Goal: Task Accomplishment & Management: Complete application form

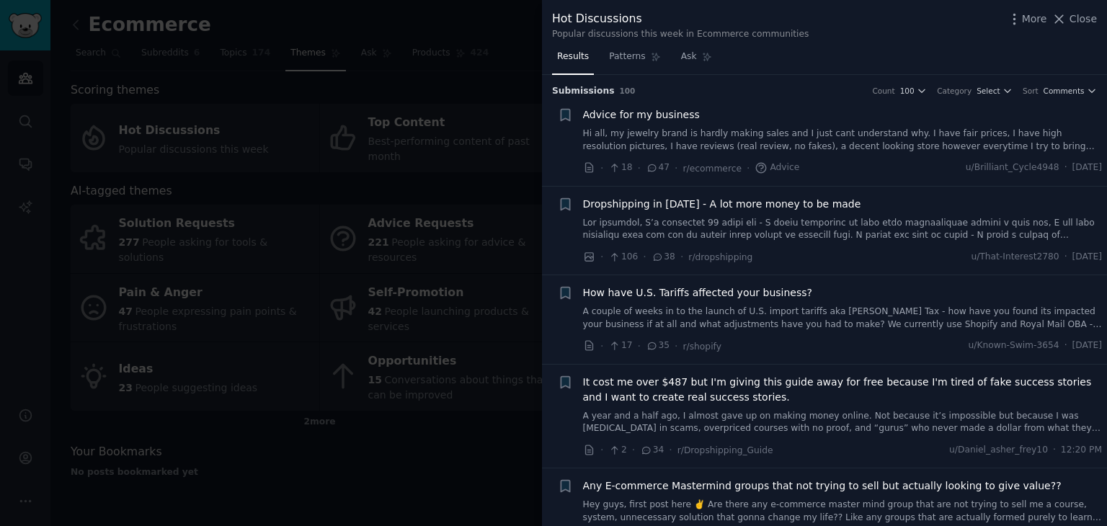
scroll to position [505, 0]
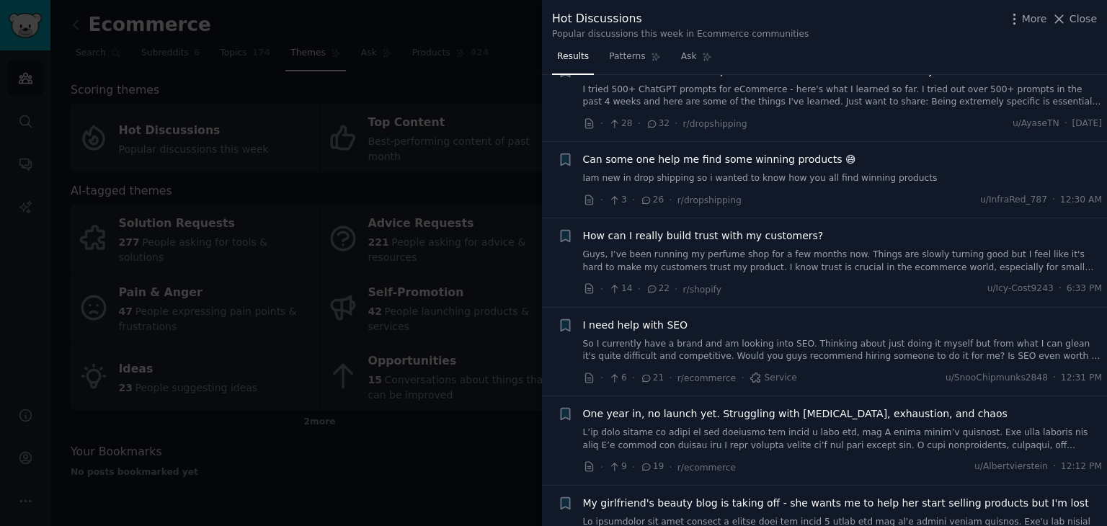
click at [330, 427] on div at bounding box center [553, 263] width 1107 height 526
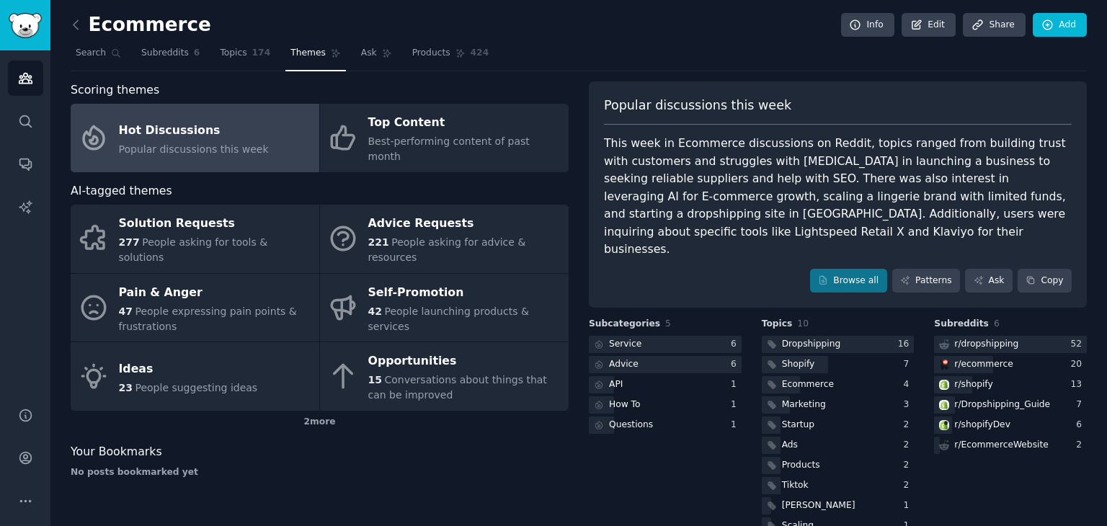
click at [69, 24] on div "Ecommerce Info Edit Share Add Search Subreddits 6 Topics 174 Themes Ask Product…" at bounding box center [578, 279] width 1057 height 558
click at [75, 24] on icon at bounding box center [75, 24] width 15 height 15
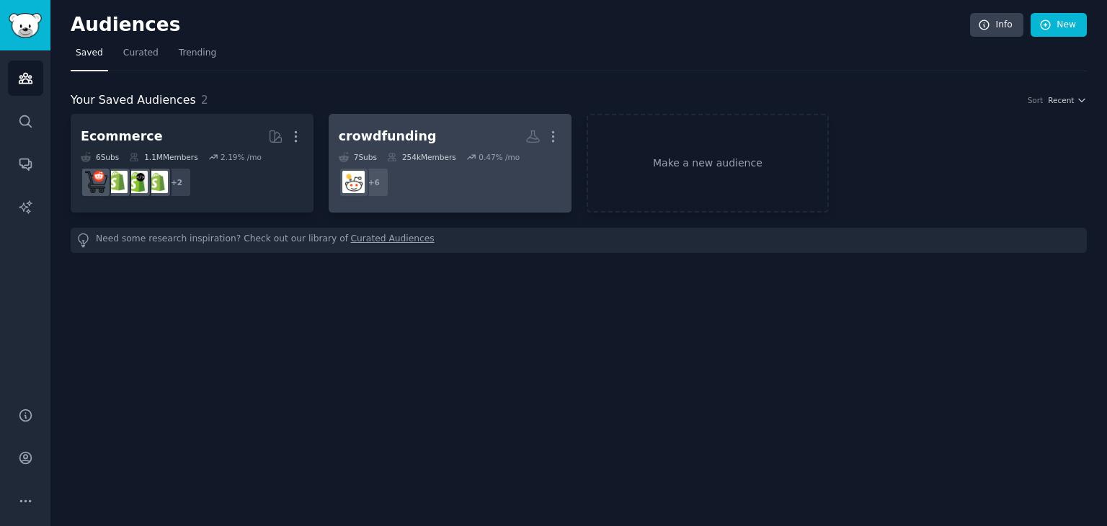
click at [447, 177] on dd "+ 6" at bounding box center [450, 182] width 223 height 40
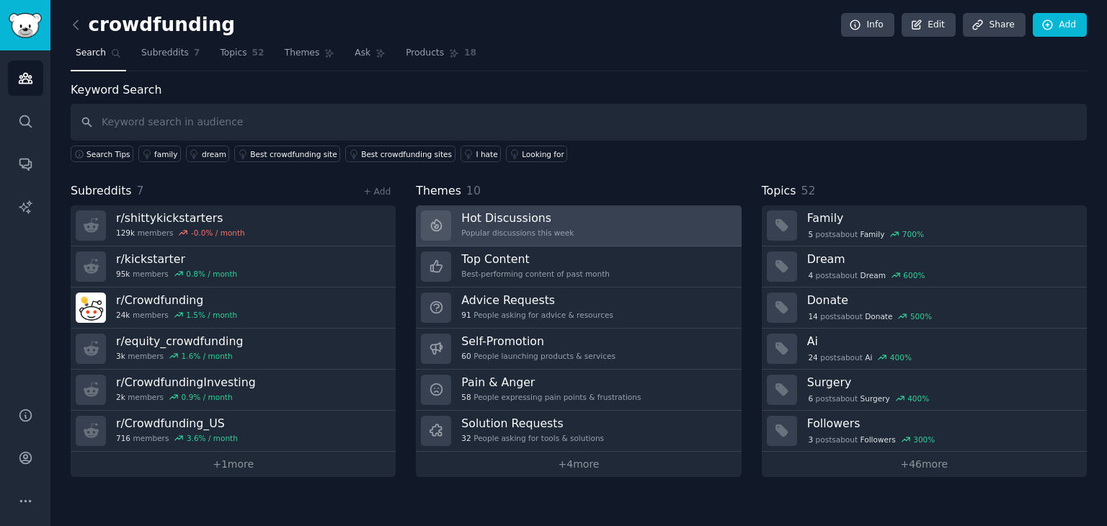
click at [565, 208] on link "Hot Discussions Popular discussions this week" at bounding box center [578, 225] width 325 height 41
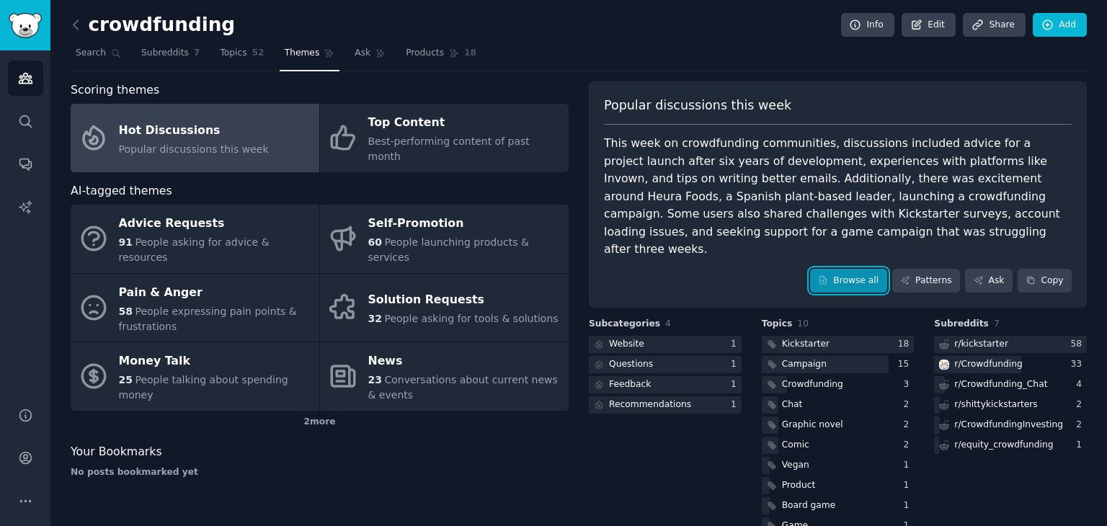
click at [858, 269] on link "Browse all" at bounding box center [848, 281] width 77 height 25
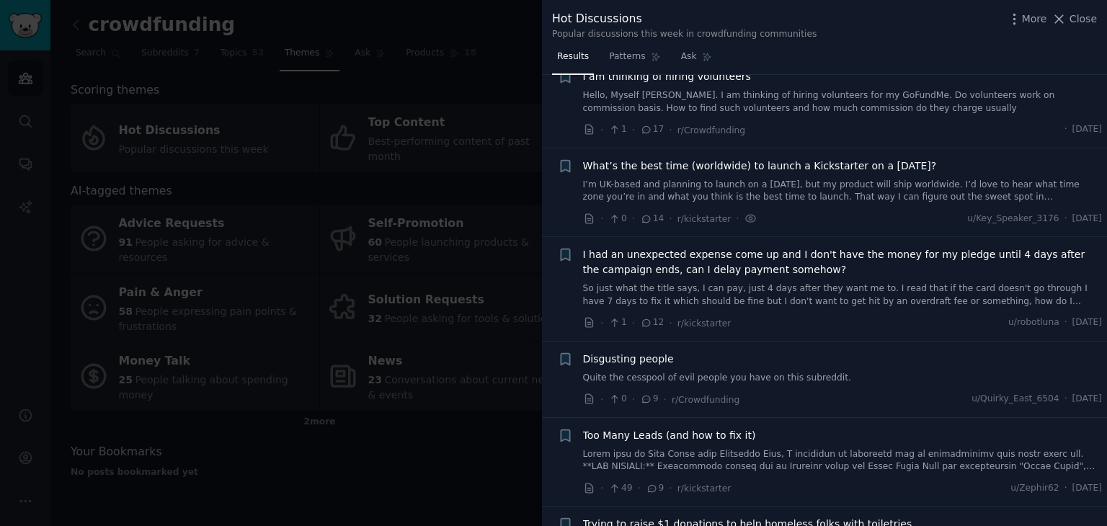
scroll to position [411, 0]
click at [415, 435] on div at bounding box center [553, 263] width 1107 height 526
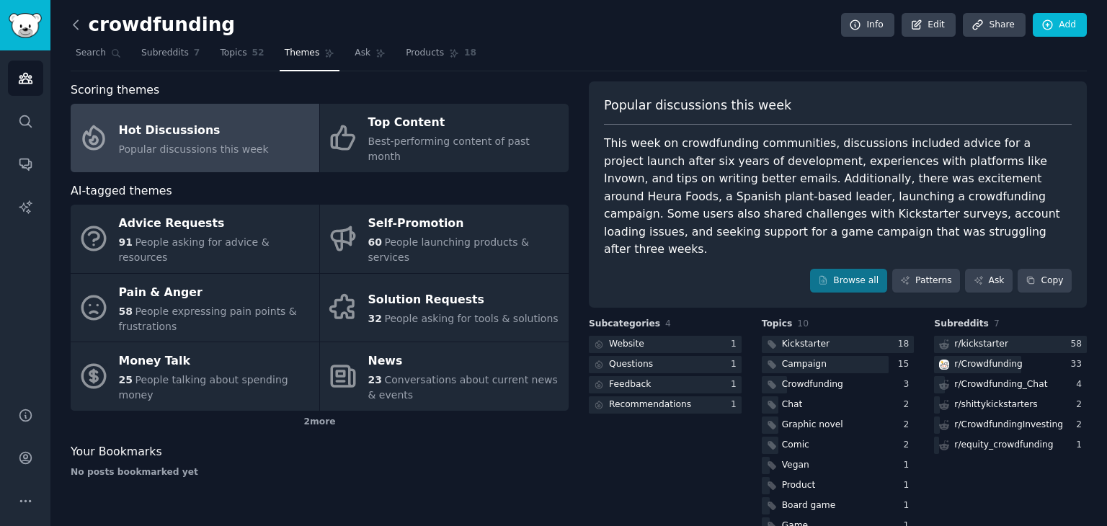
click at [75, 21] on icon at bounding box center [75, 24] width 15 height 15
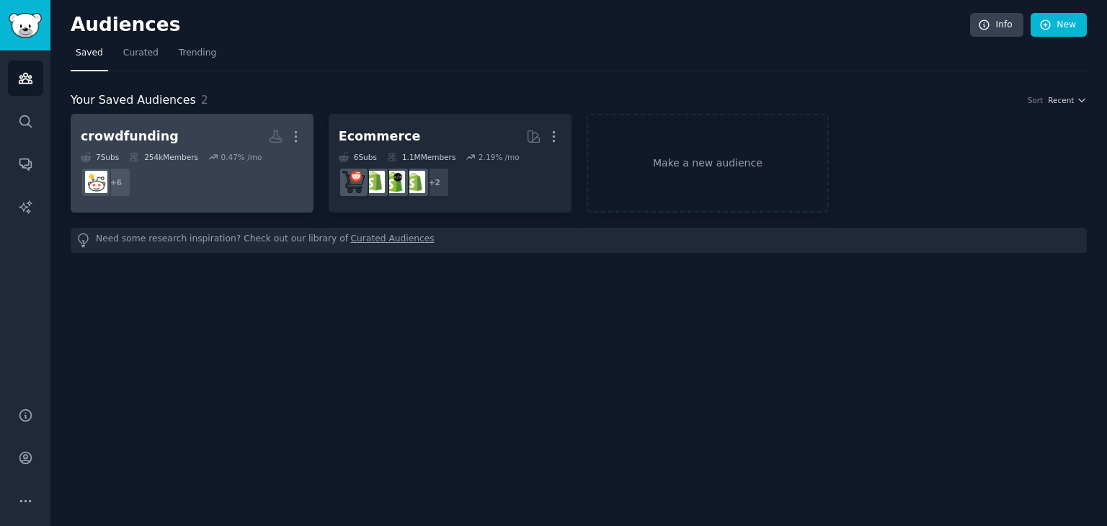
click at [190, 189] on dd "+ 6" at bounding box center [192, 182] width 223 height 40
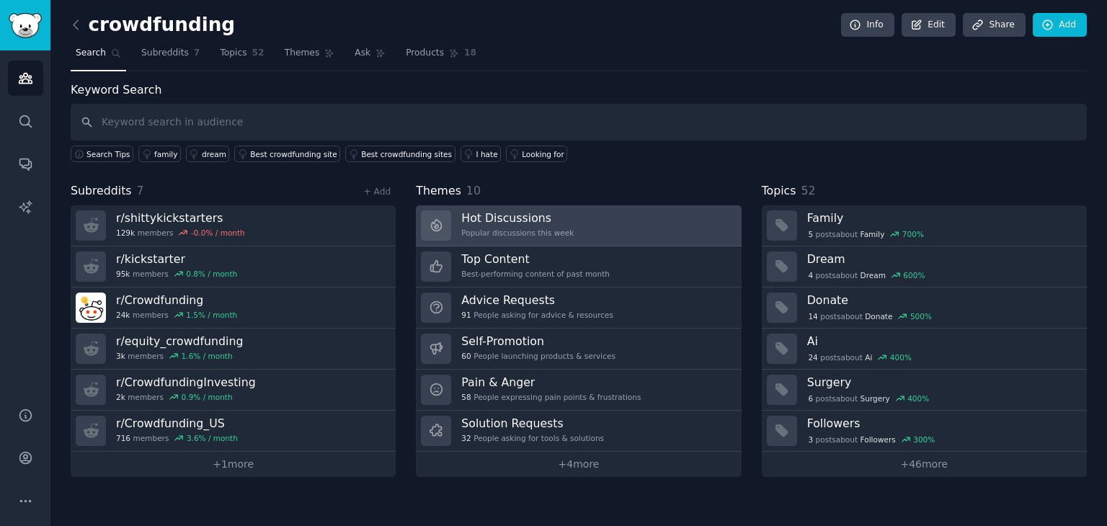
click at [498, 230] on div "Popular discussions this week" at bounding box center [517, 233] width 112 height 10
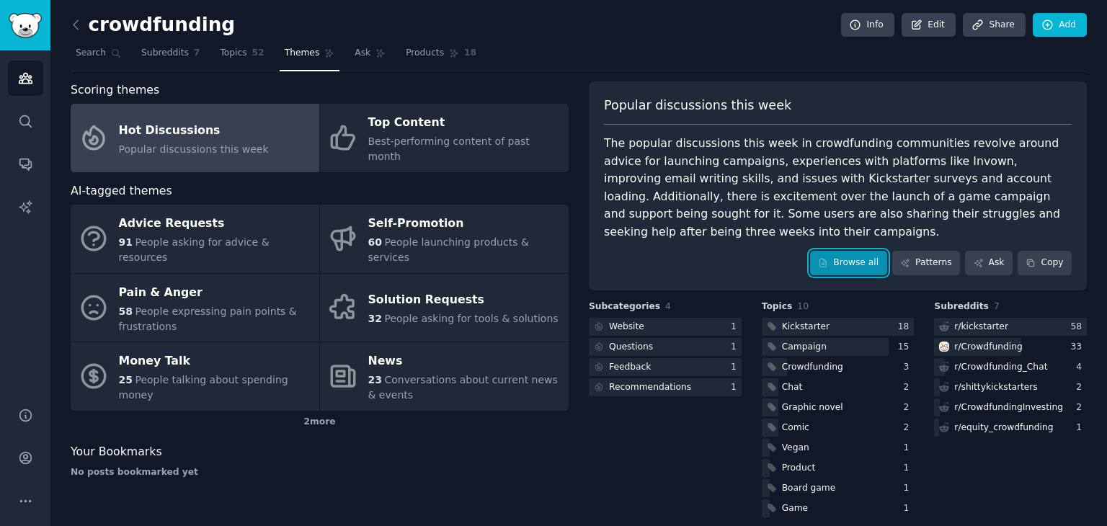
click at [828, 258] on icon at bounding box center [823, 263] width 10 height 10
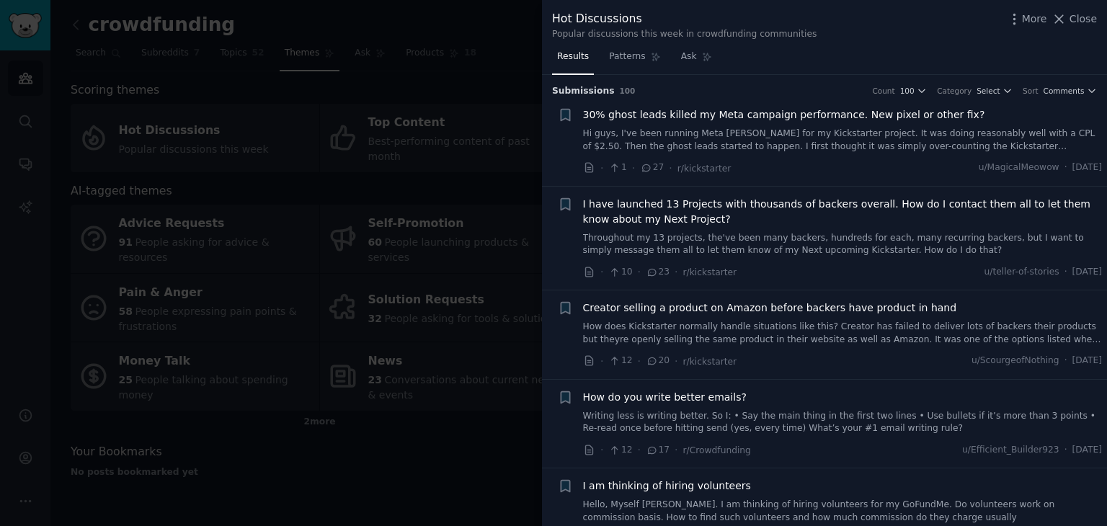
click at [244, 81] on div at bounding box center [553, 263] width 1107 height 526
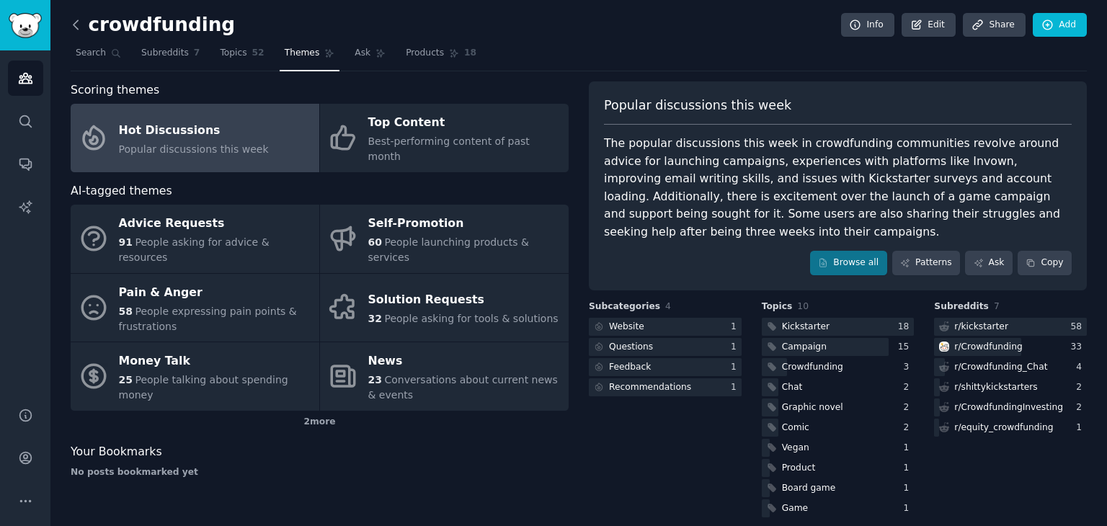
click at [83, 21] on icon at bounding box center [75, 24] width 15 height 15
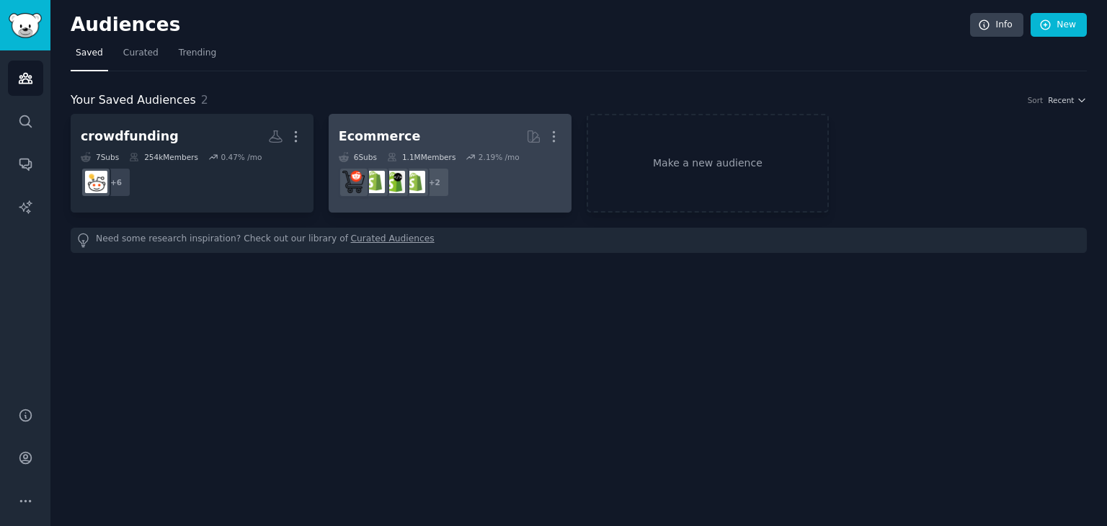
click at [456, 122] on link "Ecommerce More 6 Sub s 1.1M Members 2.19 % /mo + 2" at bounding box center [450, 163] width 243 height 99
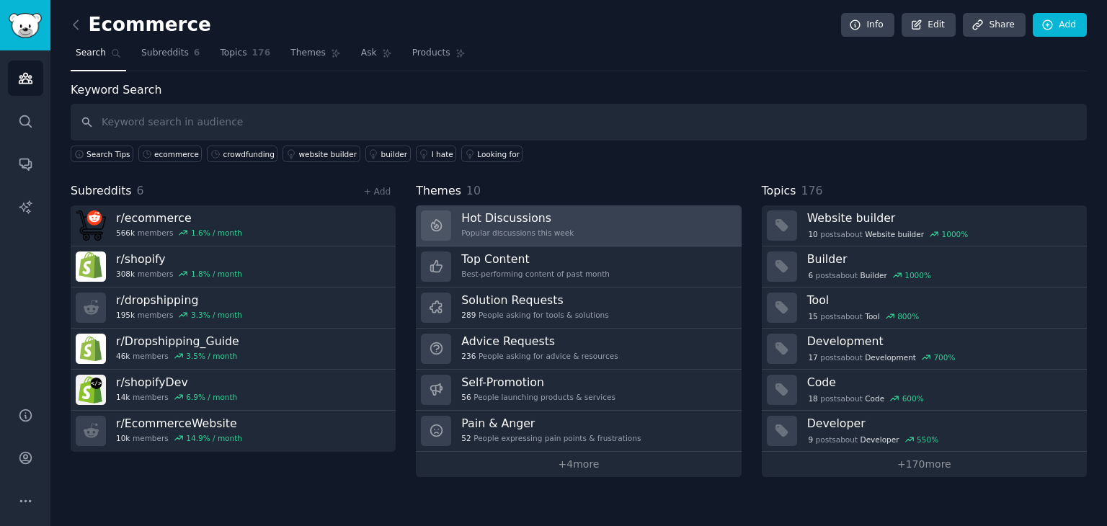
click at [649, 215] on link "Hot Discussions Popular discussions this week" at bounding box center [578, 225] width 325 height 41
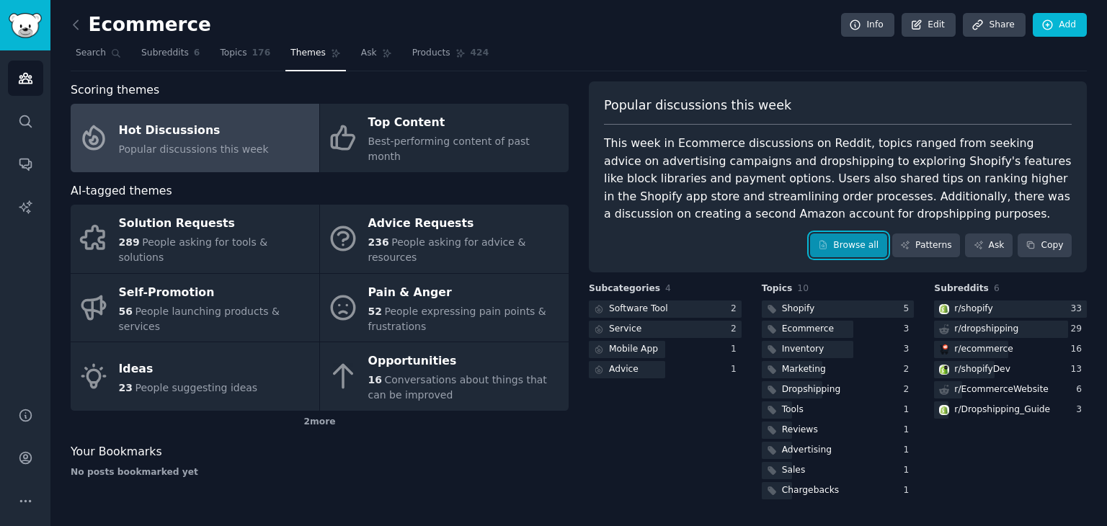
click at [845, 246] on link "Browse all" at bounding box center [848, 246] width 77 height 25
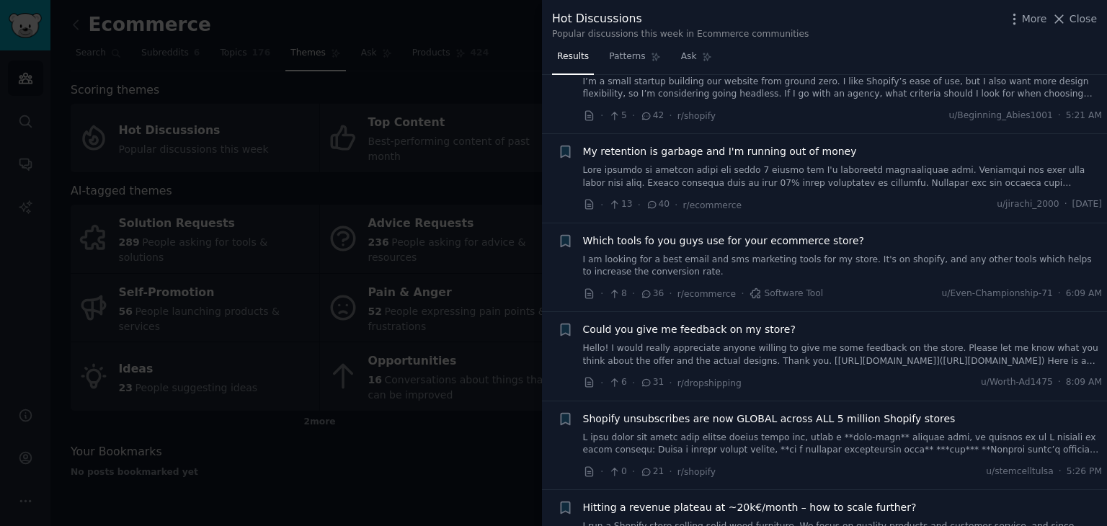
scroll to position [209, 0]
click at [444, 454] on div at bounding box center [553, 263] width 1107 height 526
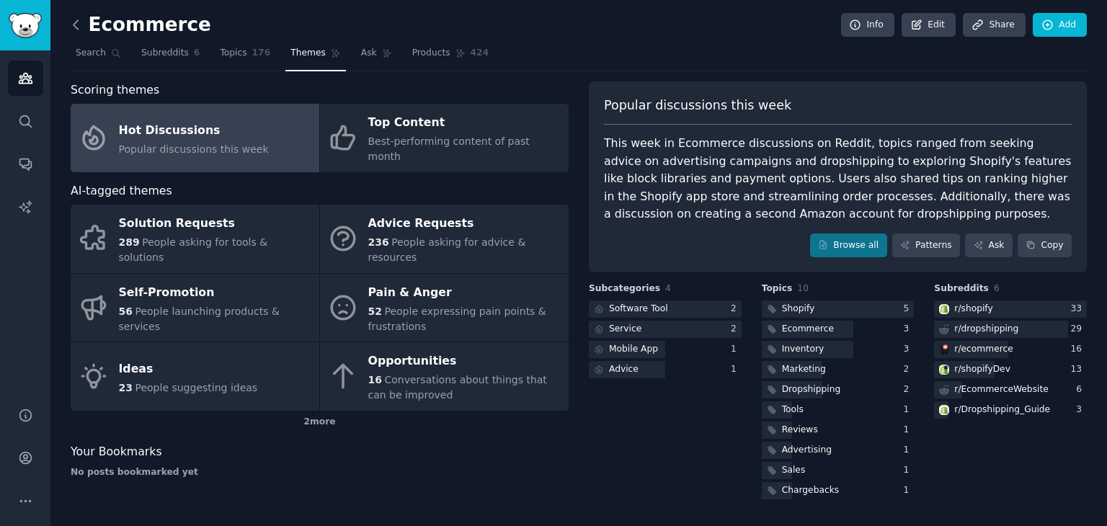
click at [74, 23] on icon at bounding box center [76, 24] width 4 height 9
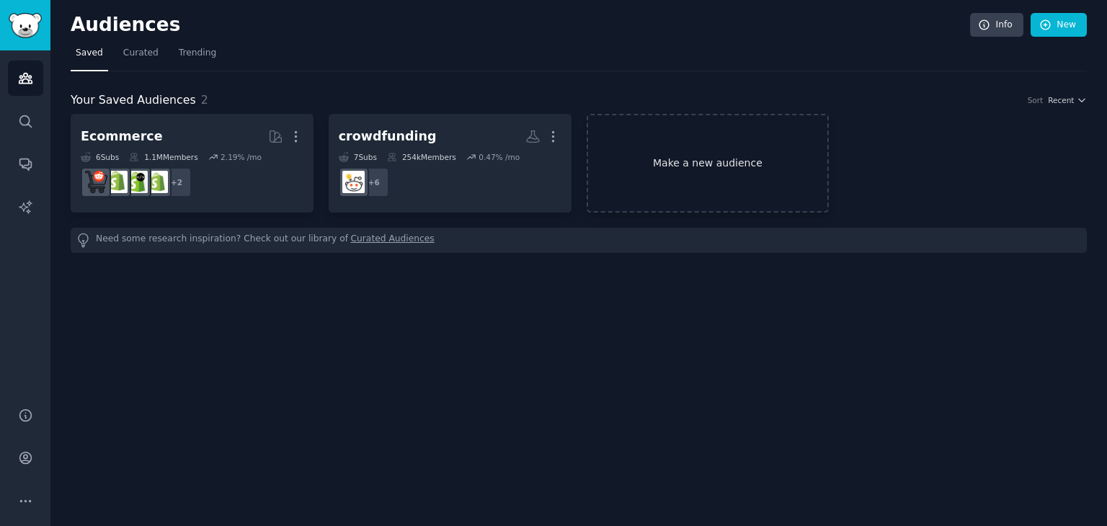
click at [662, 140] on link "Make a new audience" at bounding box center [708, 163] width 243 height 99
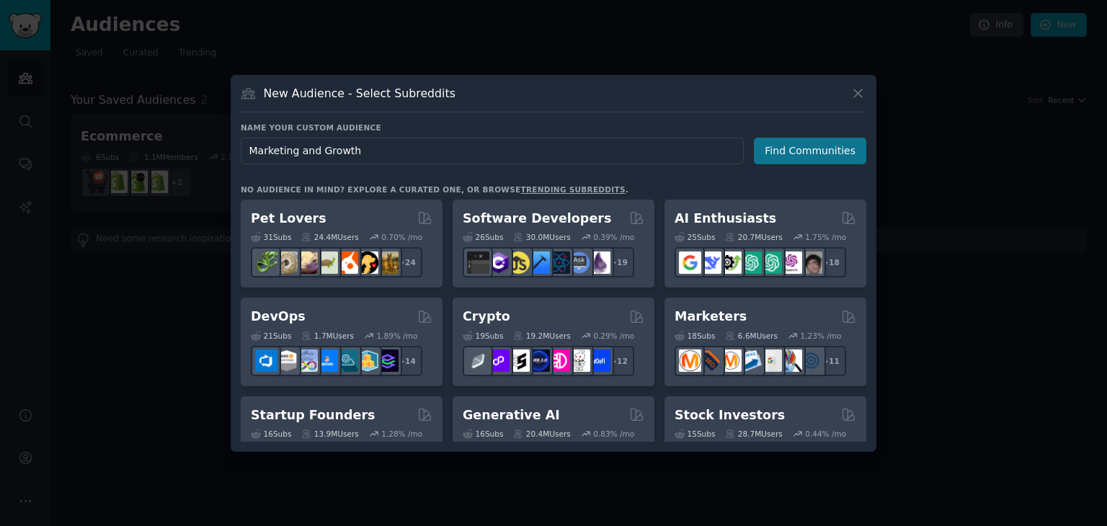
type input "Marketing and Growth"
click at [802, 152] on button "Find Communities" at bounding box center [810, 151] width 112 height 27
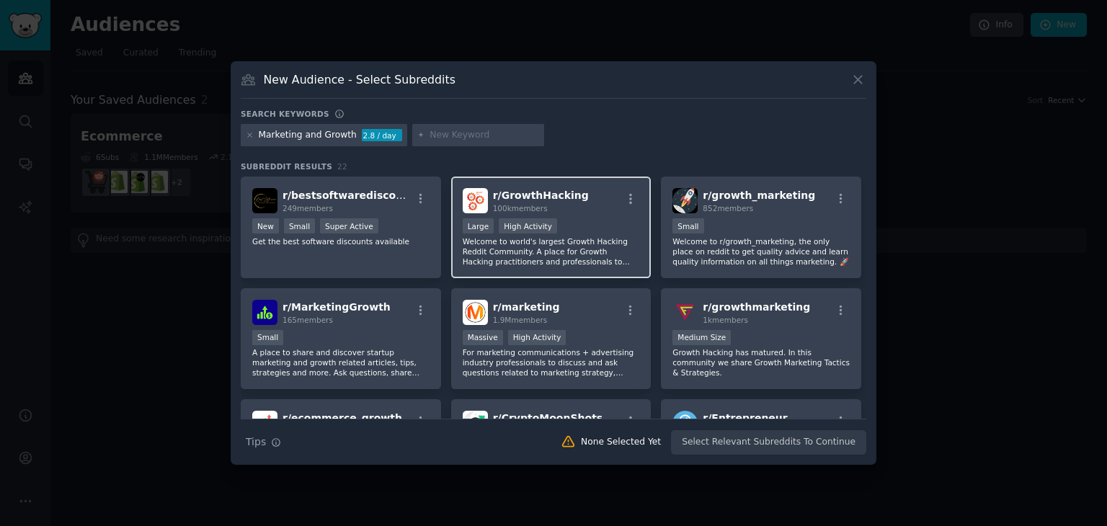
click at [582, 249] on p "Welcome to world's largest Growth Hacking Reddit Community. A place for Growth …" at bounding box center [551, 251] width 177 height 30
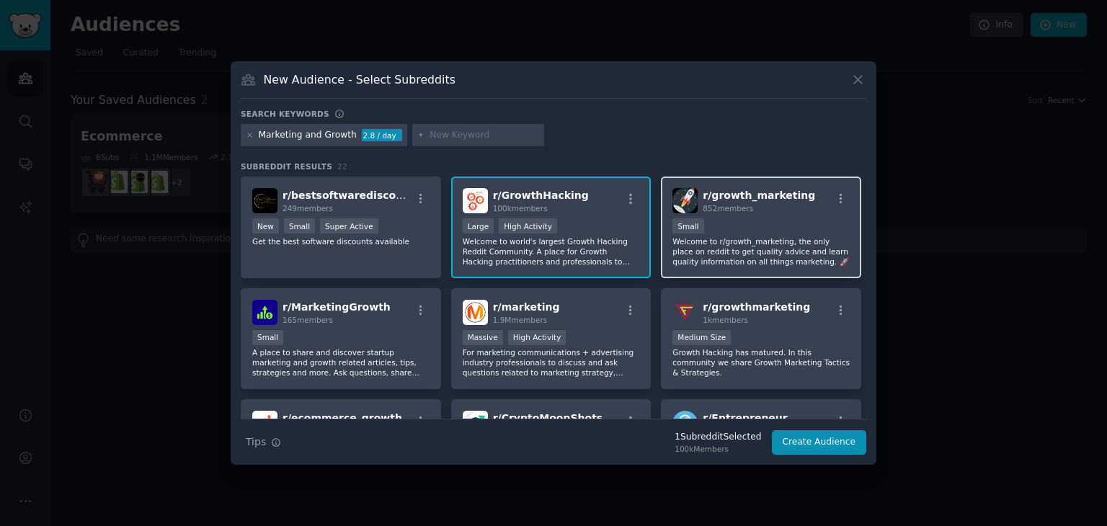
click at [722, 241] on p "Welcome to r/growth_marketing, the only place on reddit to get quality advice a…" at bounding box center [760, 251] width 177 height 30
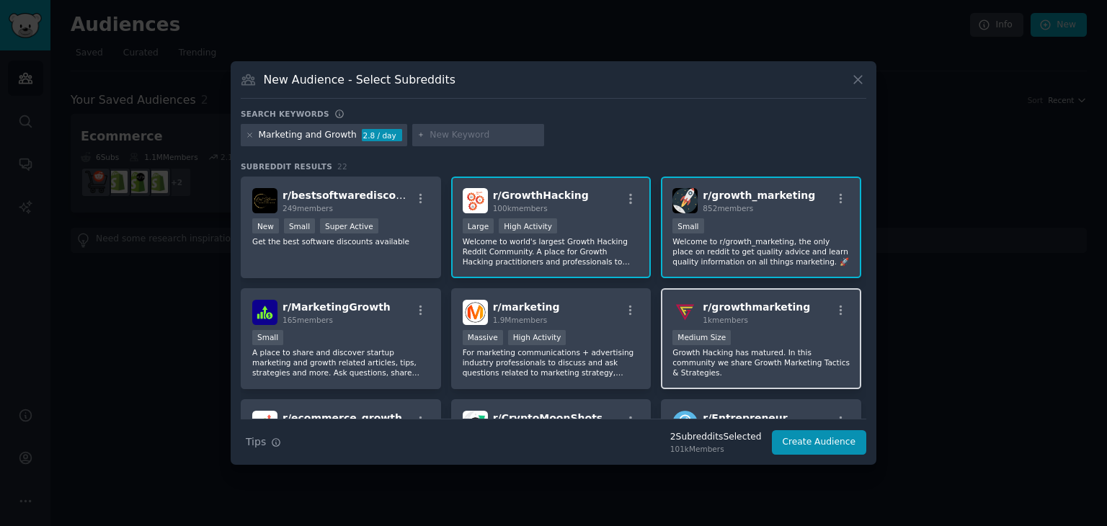
click at [743, 342] on div "Medium Size" at bounding box center [760, 339] width 177 height 18
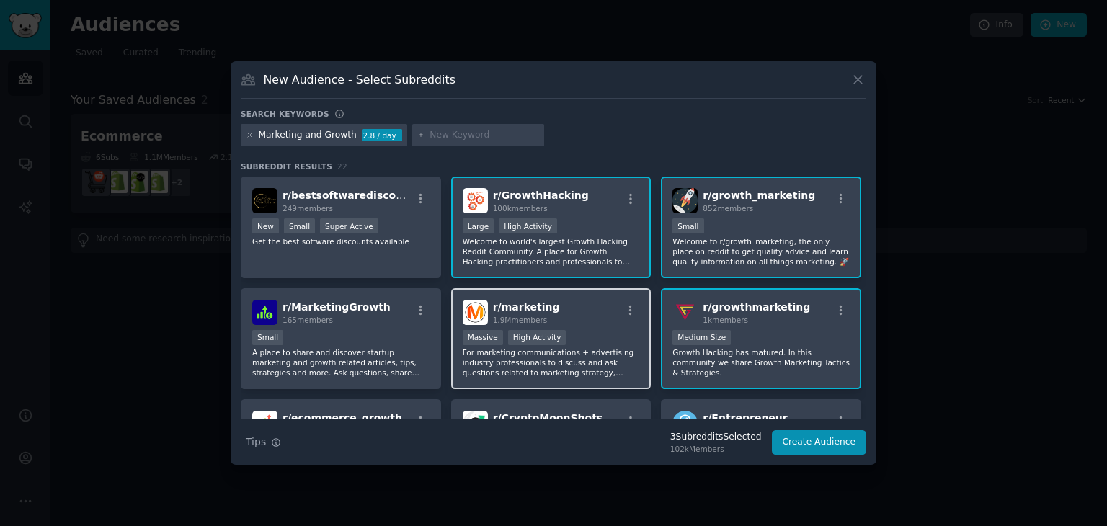
click at [543, 315] on div "1.9M members" at bounding box center [526, 320] width 67 height 10
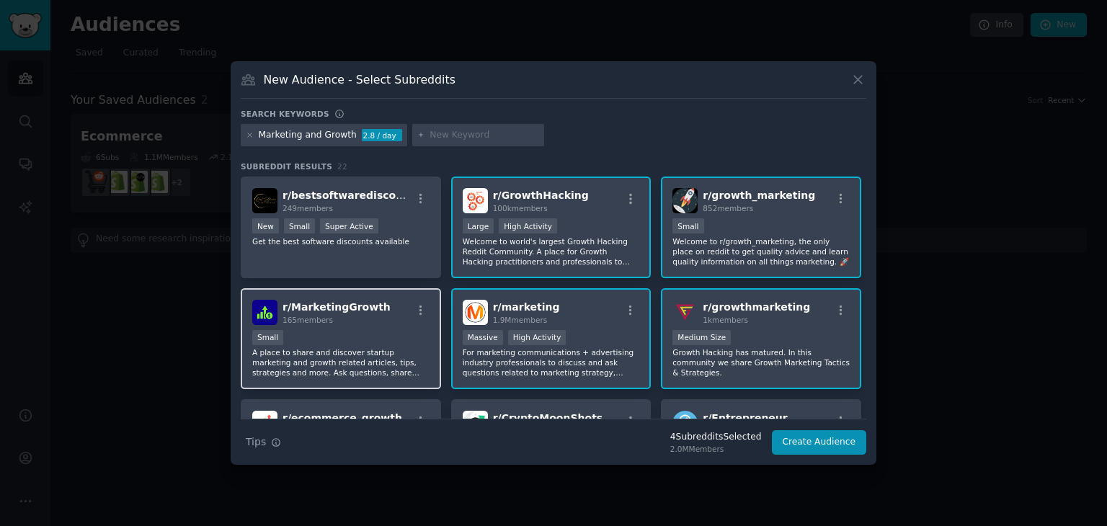
click at [329, 339] on div "Small" at bounding box center [340, 339] width 177 height 18
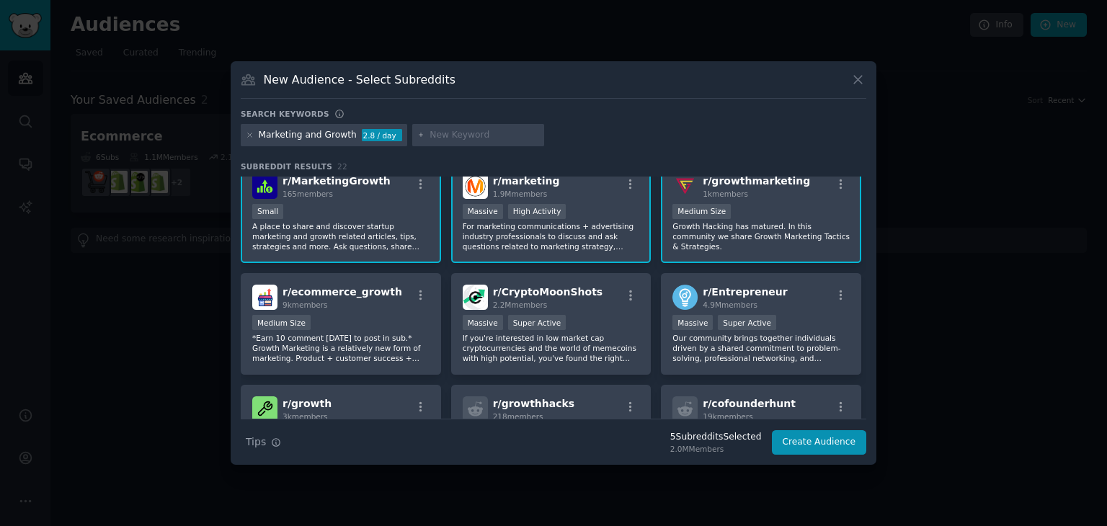
scroll to position [127, 0]
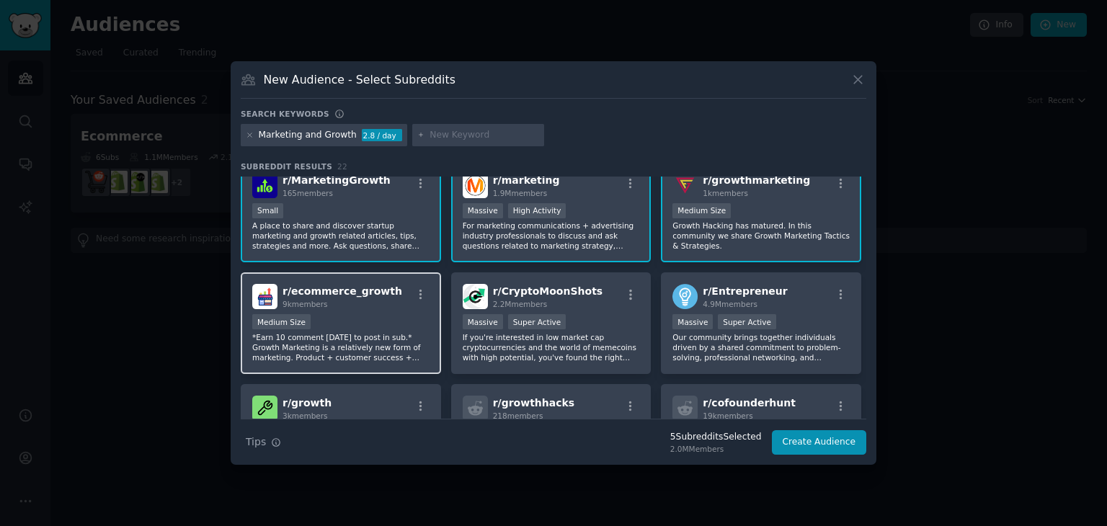
click at [406, 307] on div "r/ ecommerce_growth 9k members" at bounding box center [340, 296] width 177 height 25
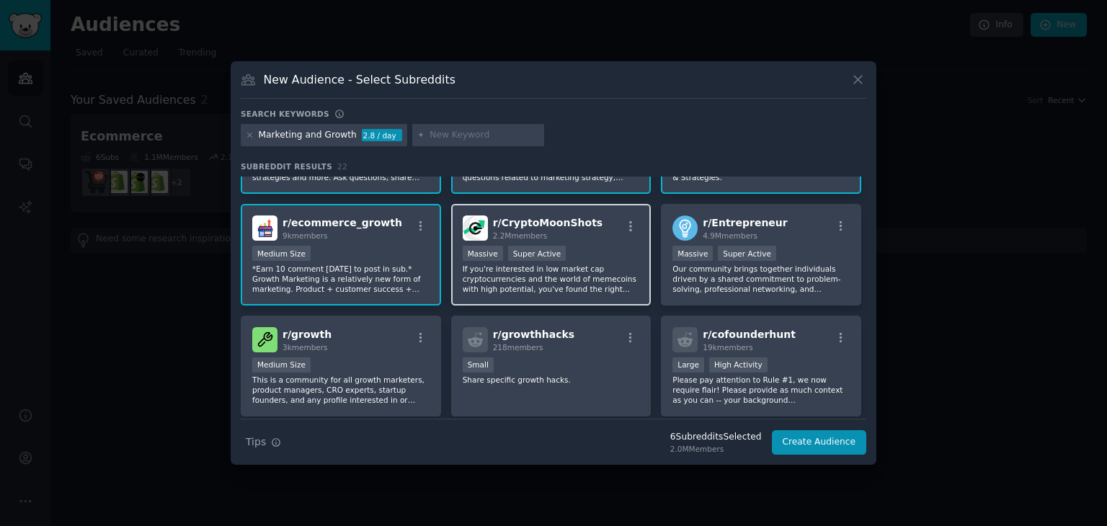
scroll to position [196, 0]
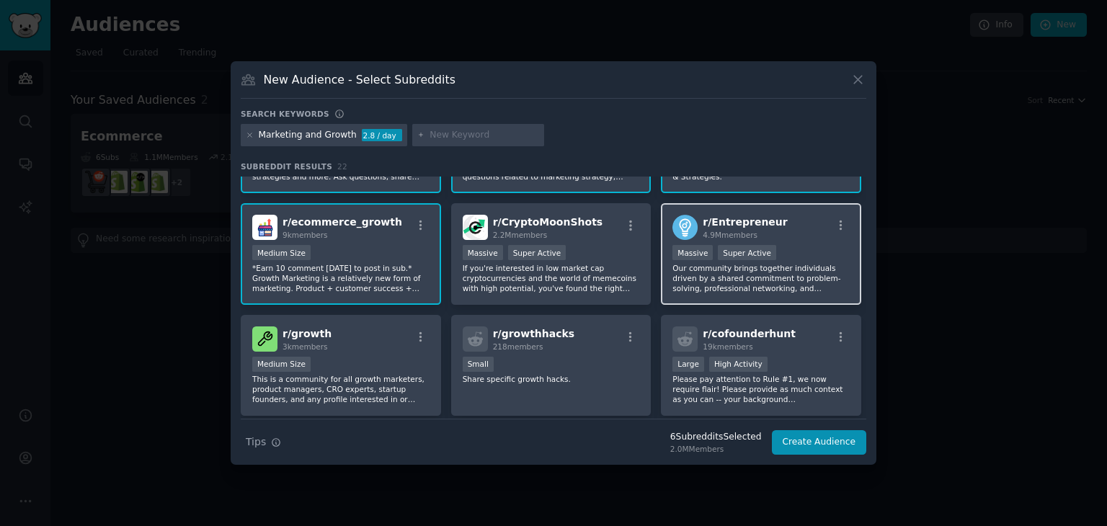
click at [708, 281] on p "Our community brings together individuals driven by a shared commitment to prob…" at bounding box center [760, 278] width 177 height 30
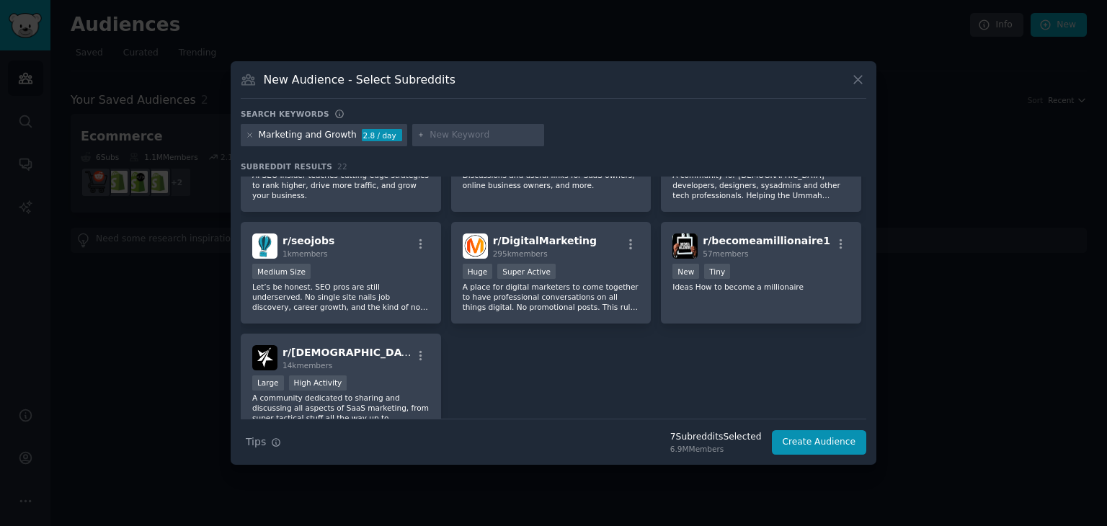
scroll to position [622, 0]
click at [386, 394] on p "A community dedicated to sharing and discussing all aspects of SaaS marketing, …" at bounding box center [340, 409] width 177 height 30
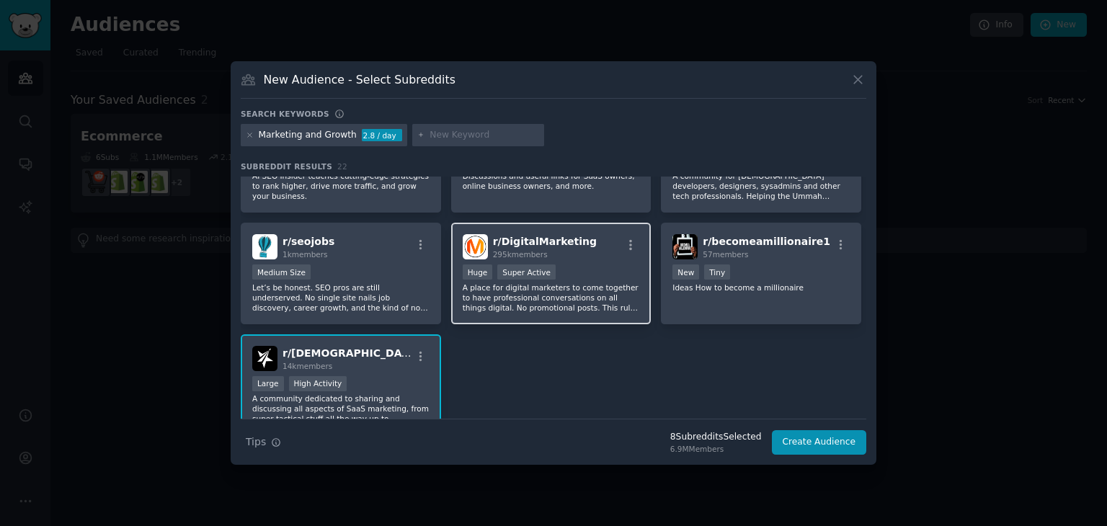
click at [592, 265] on div ">= 95th percentile for submissions / day Huge Super Active" at bounding box center [551, 274] width 177 height 18
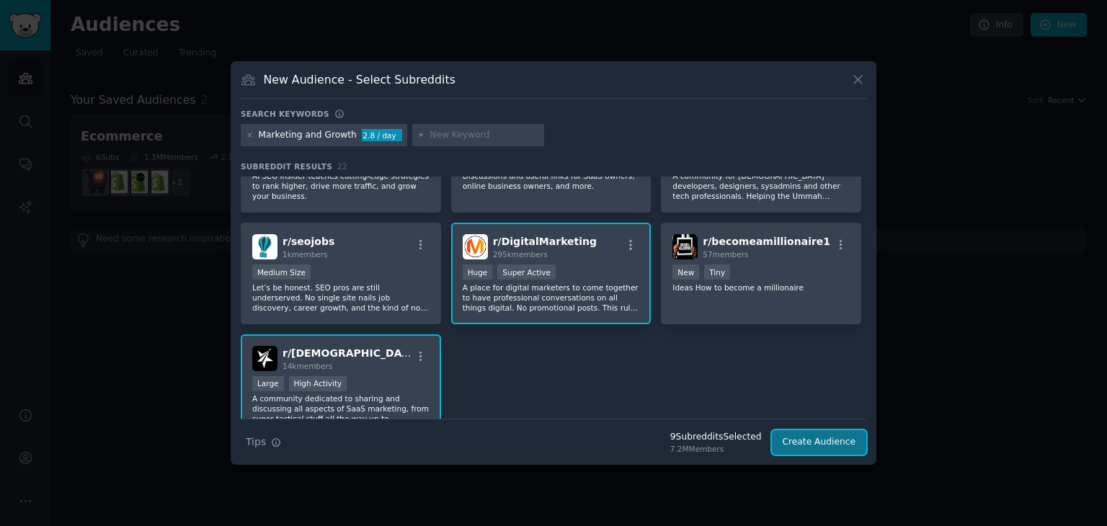
click at [821, 448] on button "Create Audience" at bounding box center [819, 442] width 95 height 25
